Goal: Communication & Community: Answer question/provide support

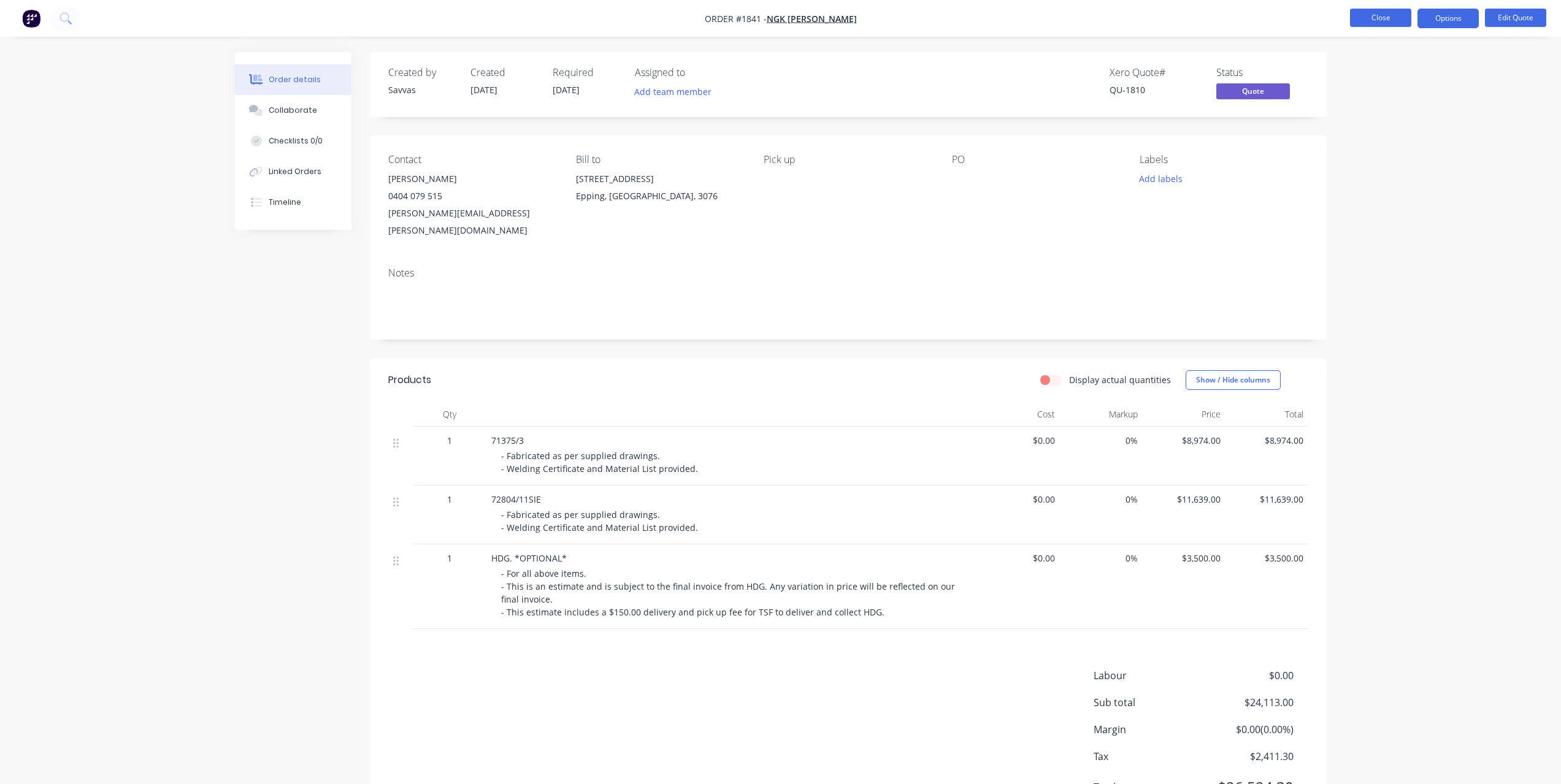
click at [1377, 24] on button "Close" at bounding box center [1381, 17] width 62 height 18
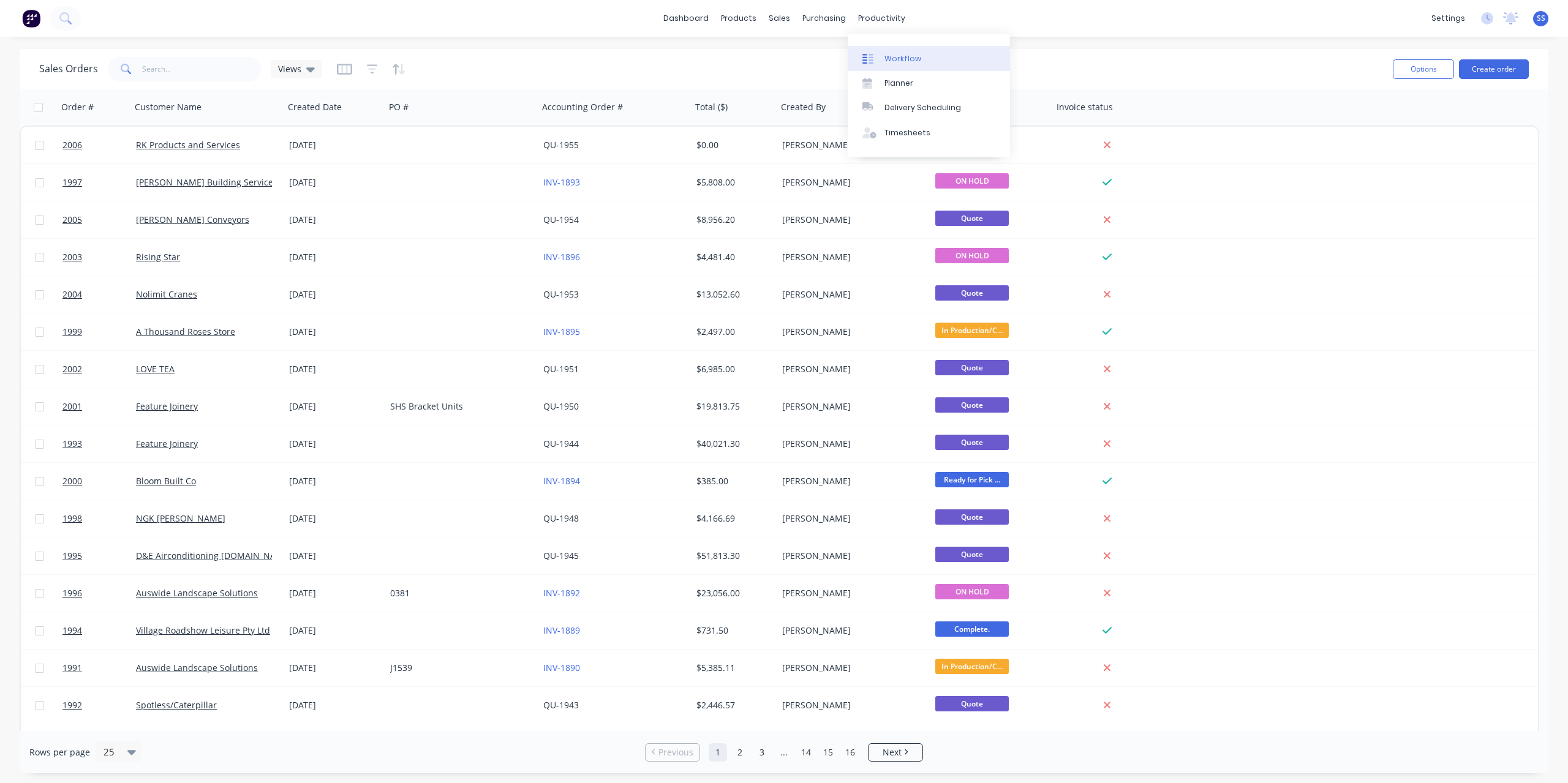
click at [891, 50] on link "Workflow" at bounding box center [929, 57] width 162 height 24
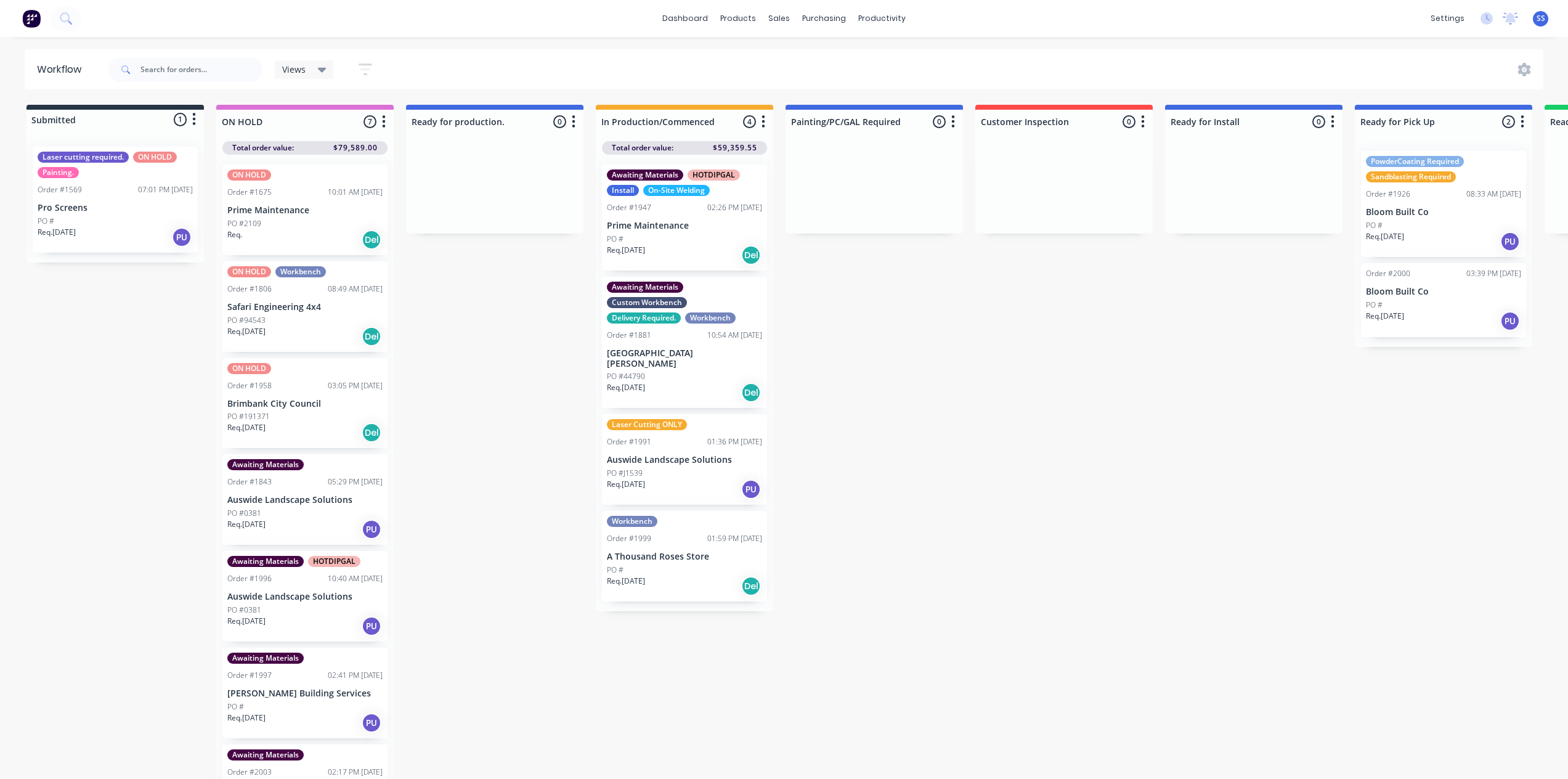
scroll to position [50, 0]
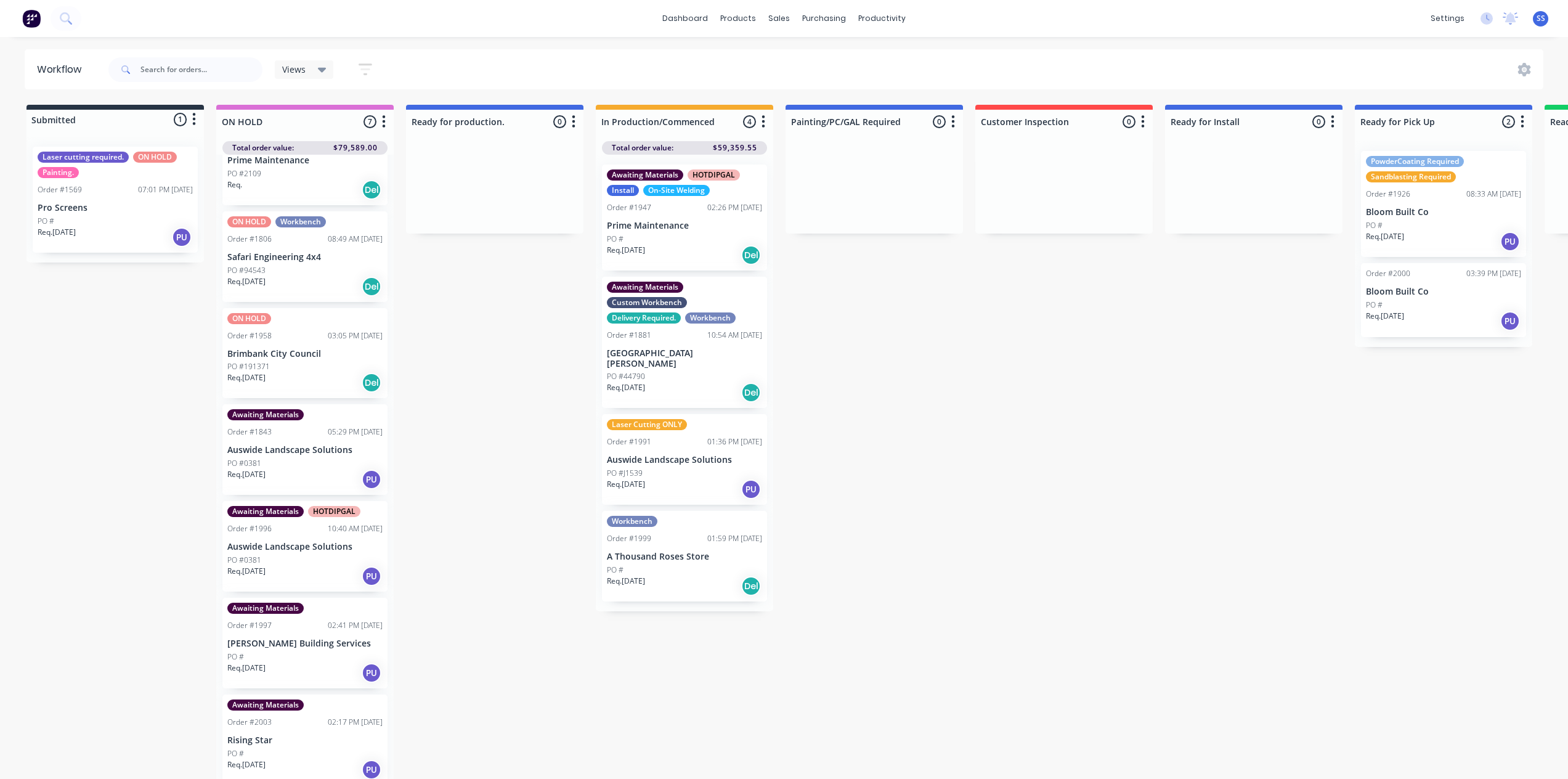
click at [1444, 241] on div "Req. [DATE] PU" at bounding box center [1444, 242] width 155 height 21
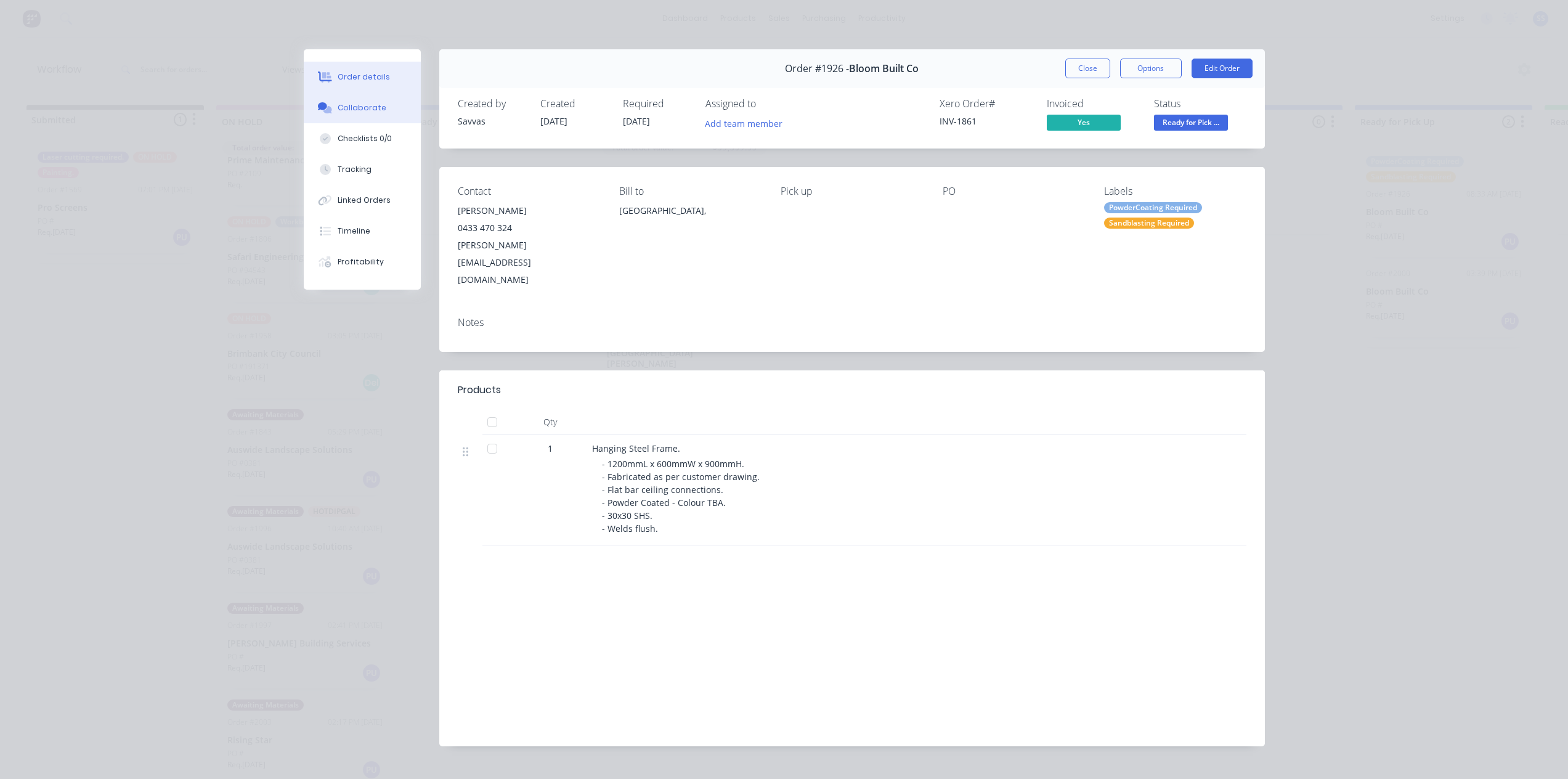
click at [377, 118] on button "Collaborate" at bounding box center [363, 108] width 117 height 31
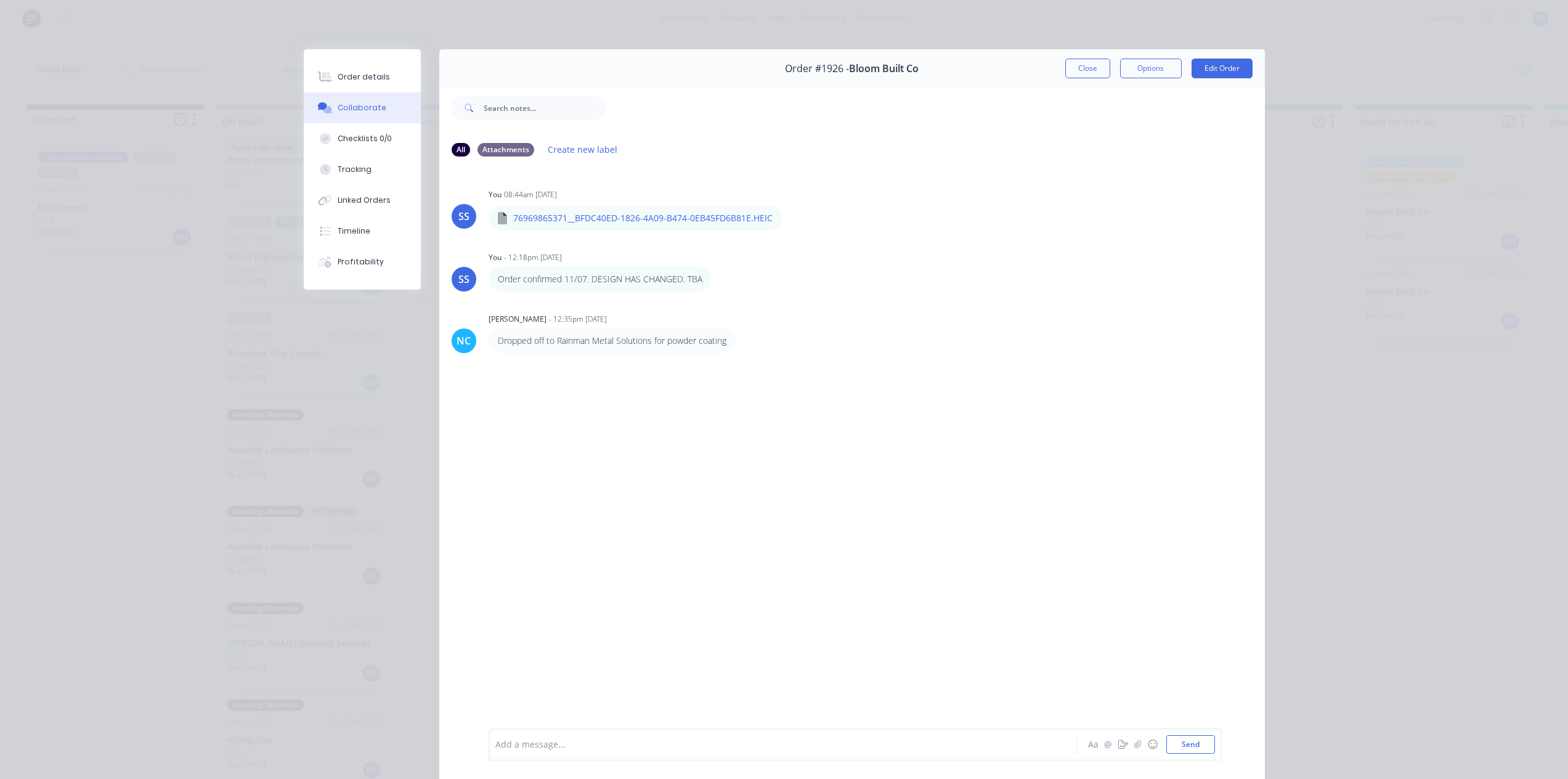
click at [536, 741] on div at bounding box center [765, 744] width 539 height 13
click at [769, 746] on div "[PERSON_NAME] will collect [DATE]" at bounding box center [765, 744] width 539 height 13
click at [735, 739] on div "[PERSON_NAME] will collect [DATE][DATE]" at bounding box center [765, 744] width 539 height 13
click at [1166, 748] on button "Send" at bounding box center [1190, 745] width 48 height 18
click at [1080, 73] on button "Close" at bounding box center [1088, 69] width 45 height 20
